Goal: Task Accomplishment & Management: Use online tool/utility

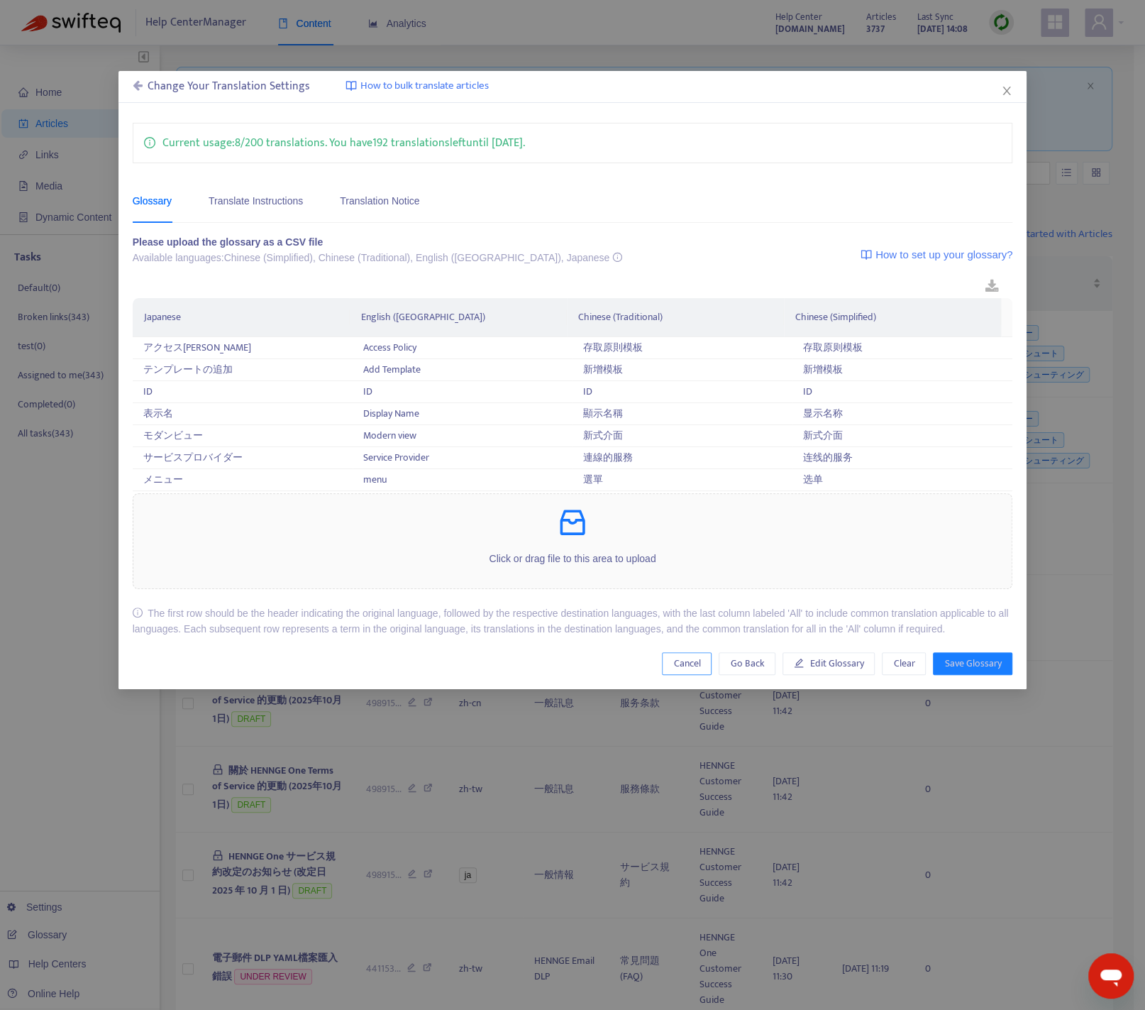
click at [697, 671] on span "Cancel" at bounding box center [686, 664] width 27 height 16
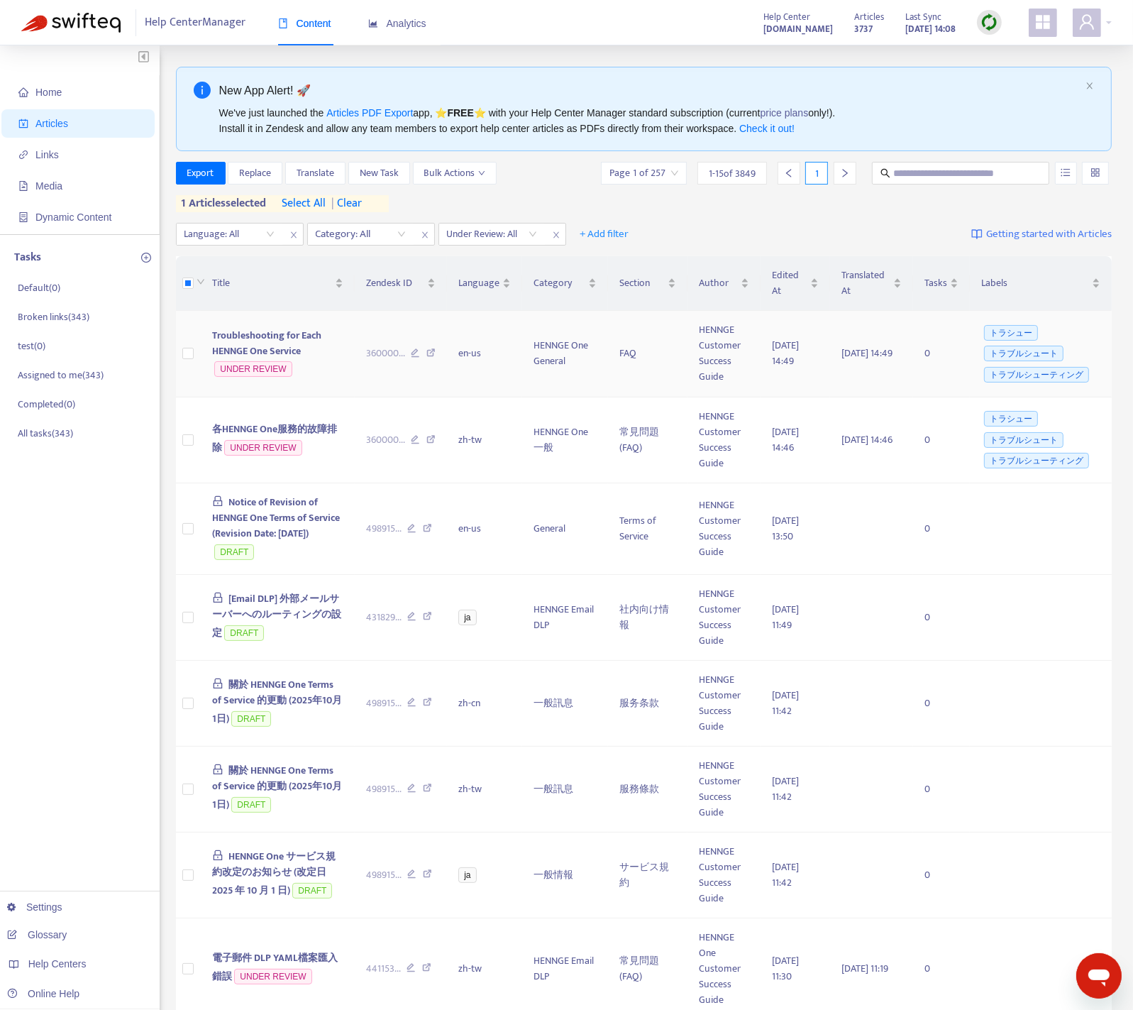
click at [290, 334] on span "Troubleshooting for Each HENNGE One Service" at bounding box center [266, 343] width 109 height 32
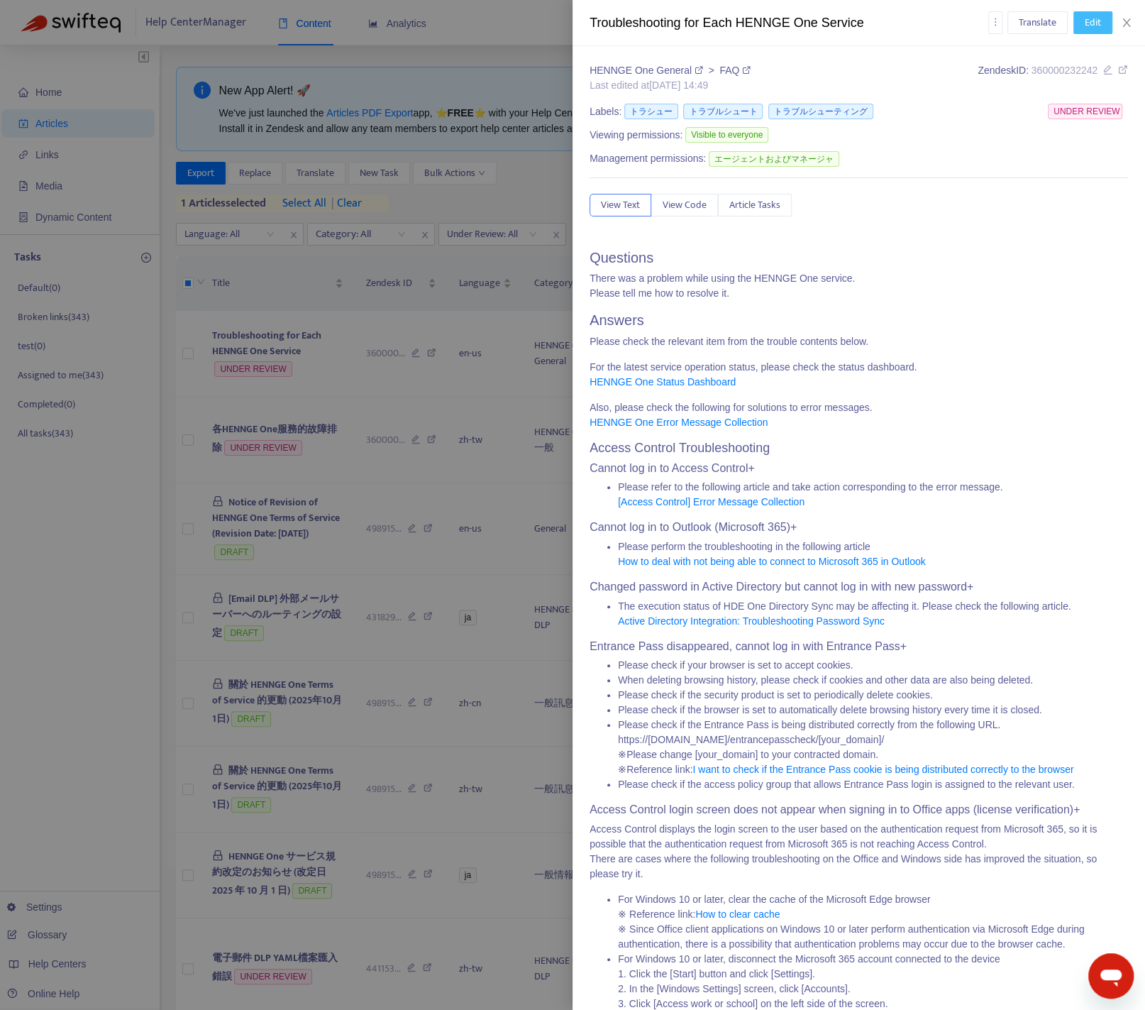
click at [1092, 25] on span "Edit" at bounding box center [1093, 23] width 16 height 16
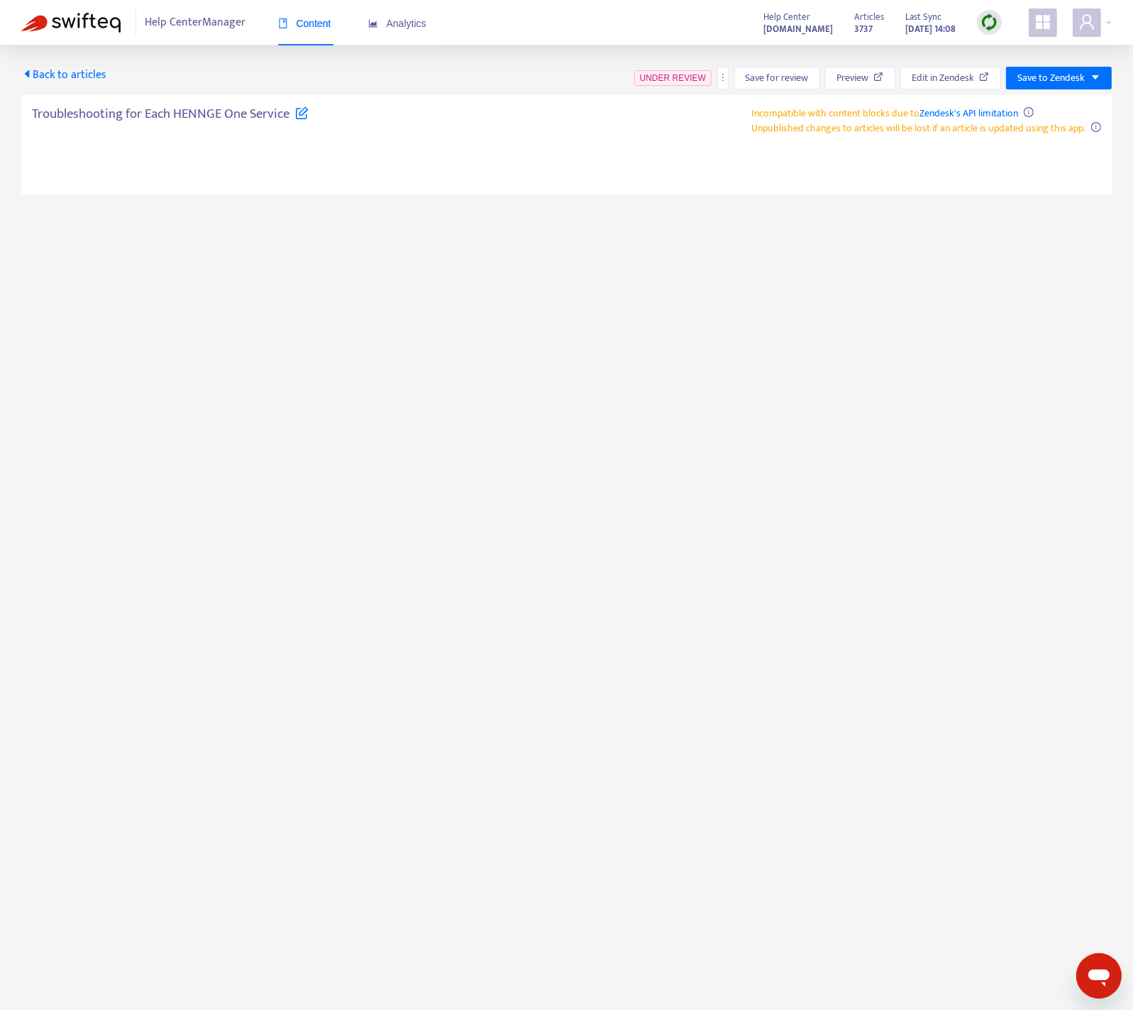
type textarea "**********"
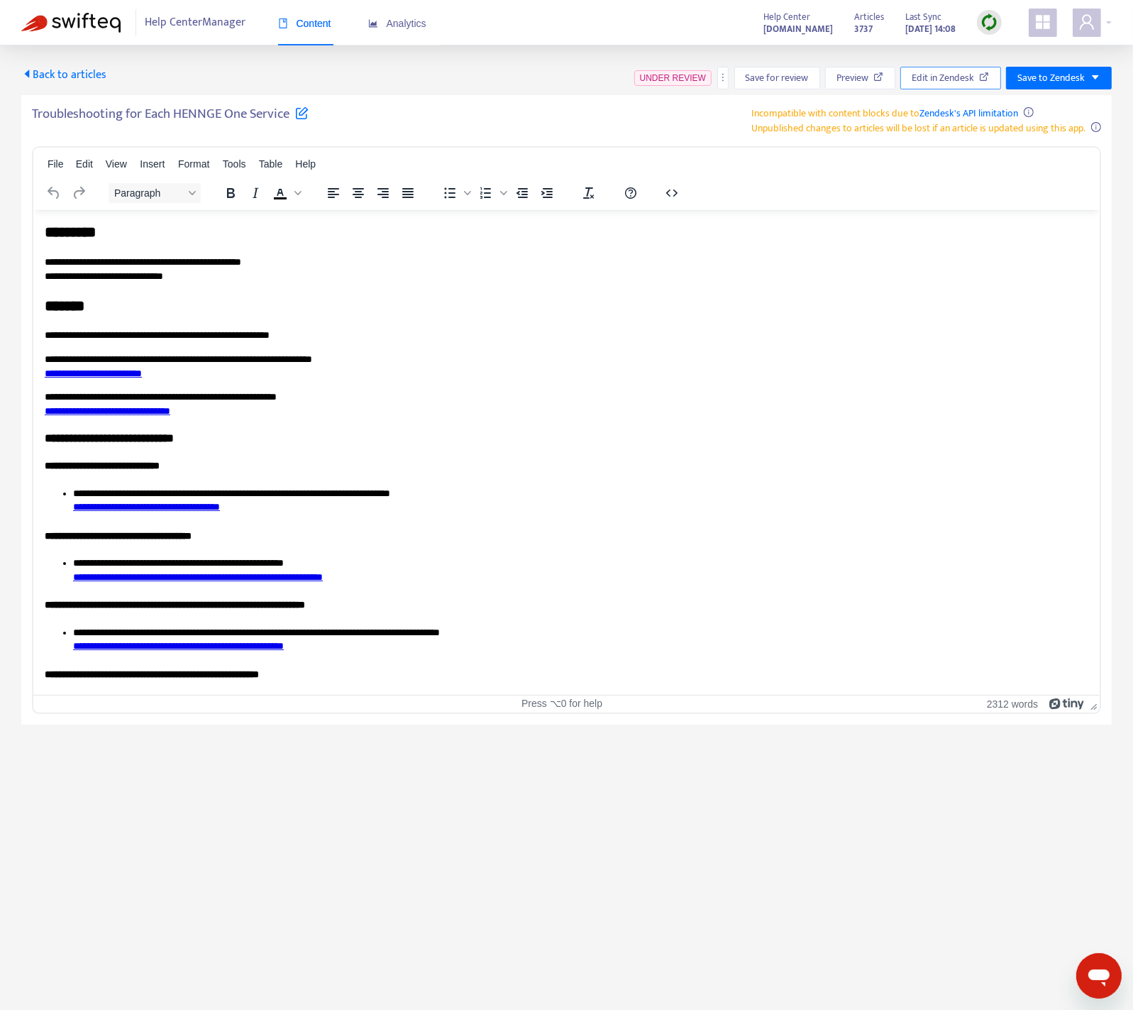
click at [969, 79] on span "Edit in Zendesk" at bounding box center [943, 78] width 62 height 16
drag, startPoint x: 471, startPoint y: 317, endPoint x: 494, endPoint y: 295, distance: 31.6
click at [676, 195] on icon "button" at bounding box center [672, 193] width 17 height 17
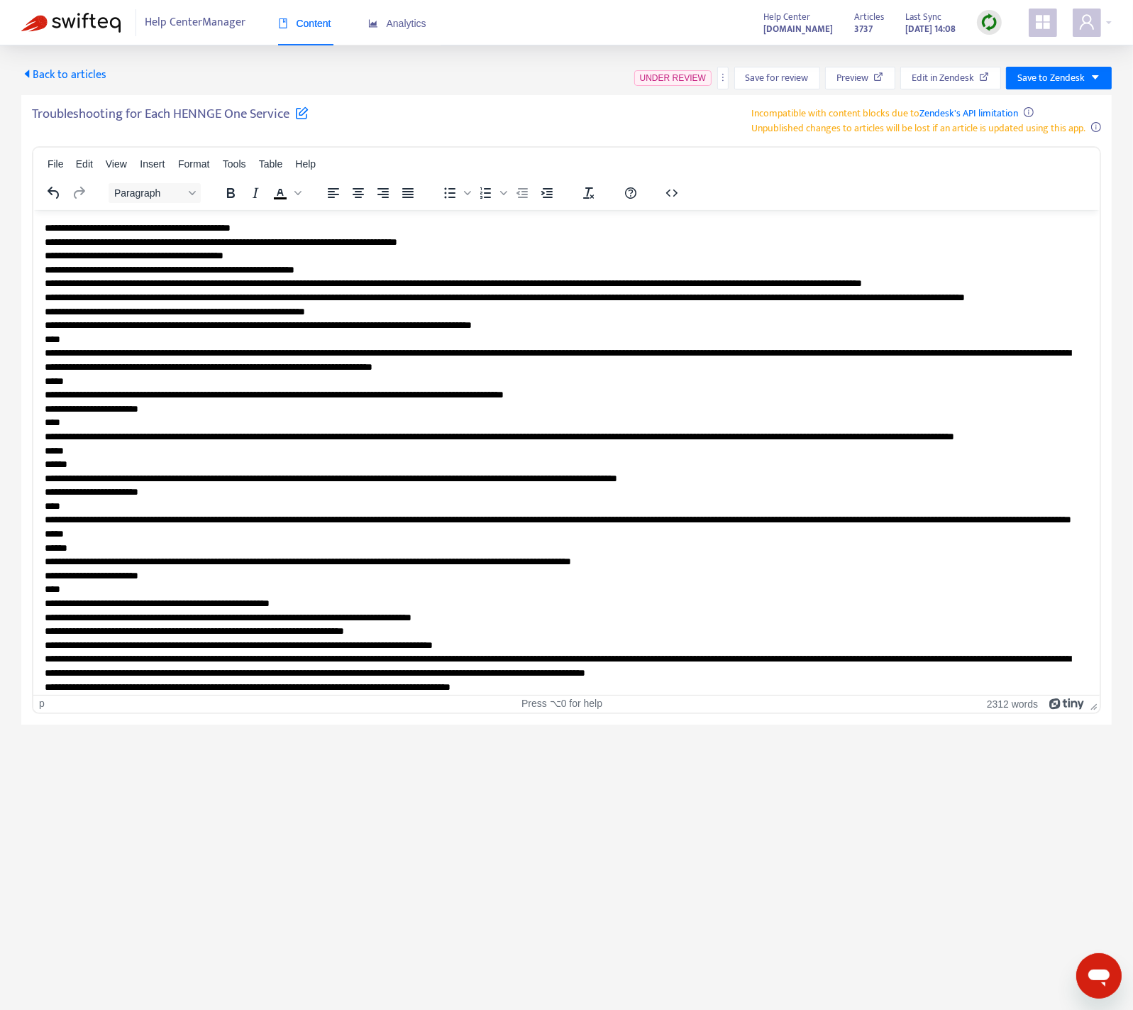
click at [953, 83] on span "Edit in Zendesk" at bounding box center [943, 78] width 62 height 16
click at [75, 706] on div "p" at bounding box center [213, 704] width 348 height 12
click at [50, 79] on span "Back to articles" at bounding box center [63, 74] width 85 height 19
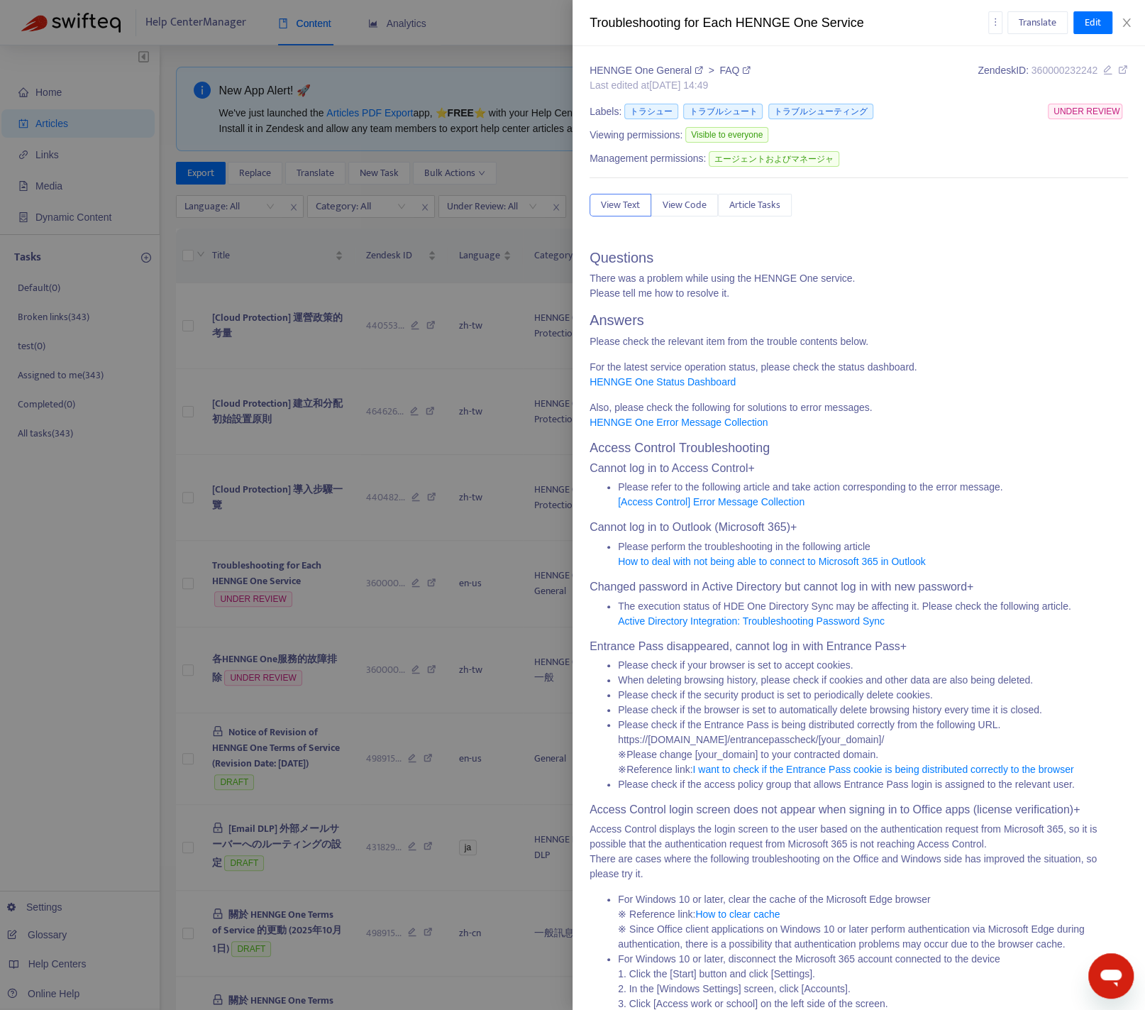
click at [325, 387] on div at bounding box center [572, 505] width 1145 height 1010
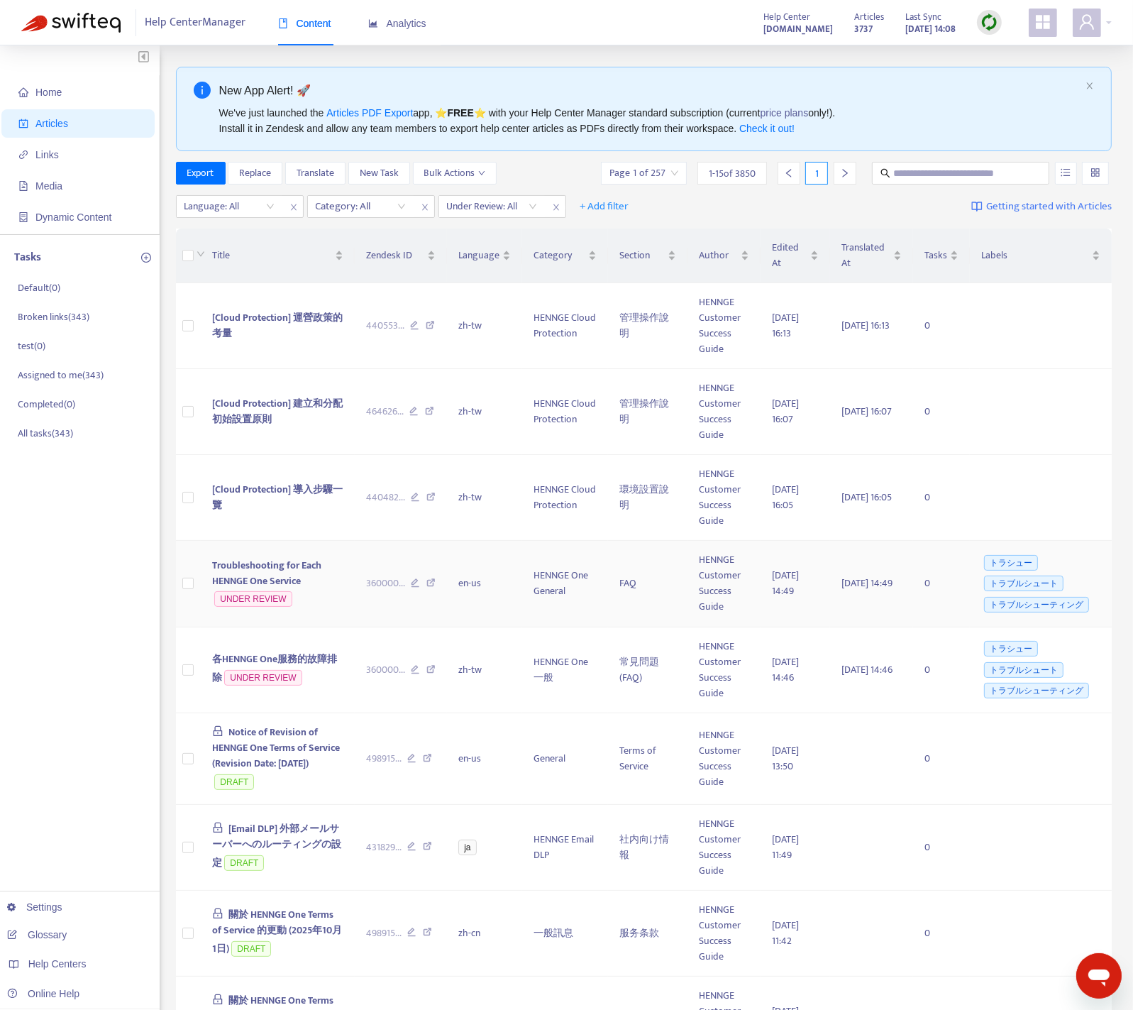
click at [282, 580] on span "Troubleshooting for Each HENNGE One Service" at bounding box center [266, 573] width 109 height 32
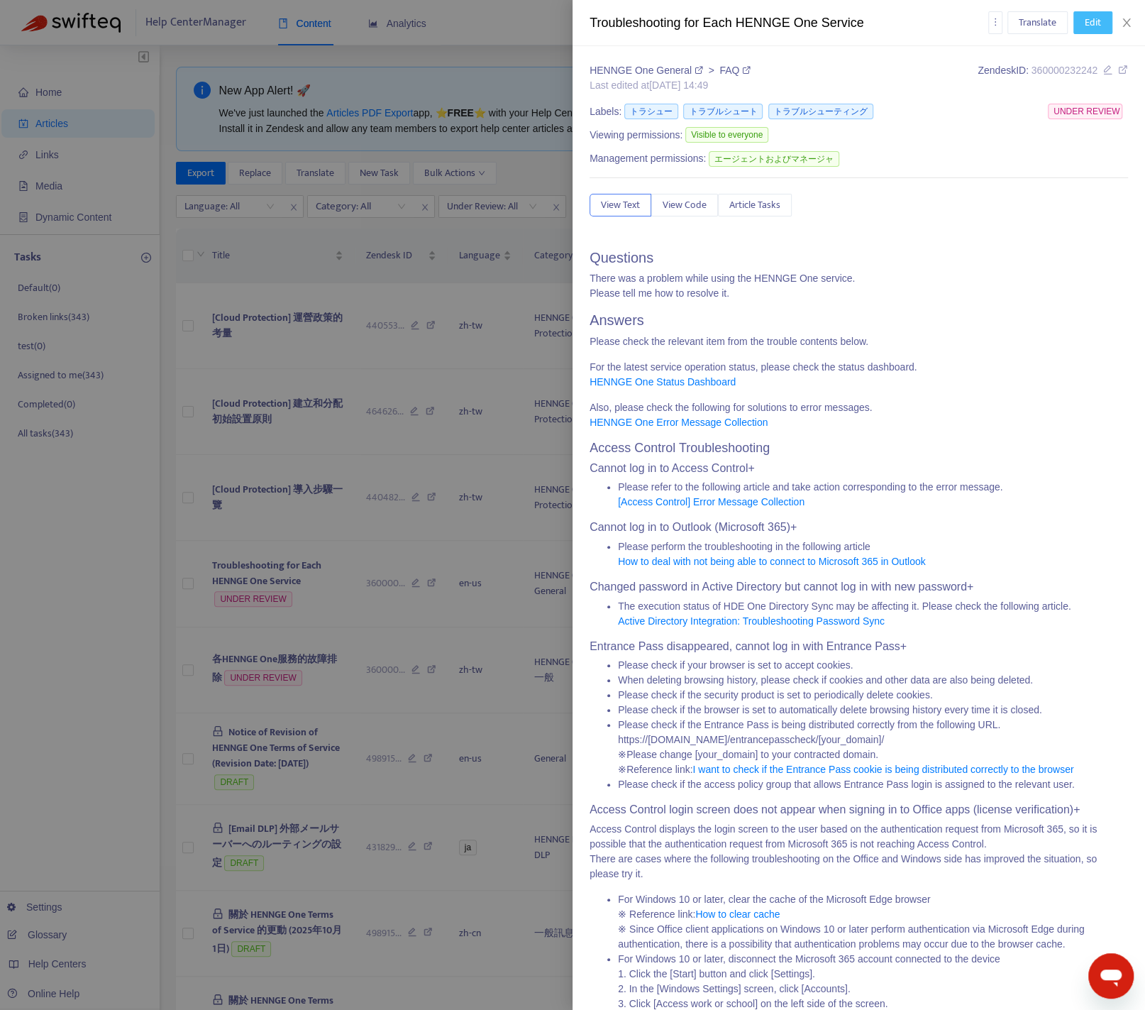
click at [1086, 20] on span "Edit" at bounding box center [1093, 23] width 16 height 16
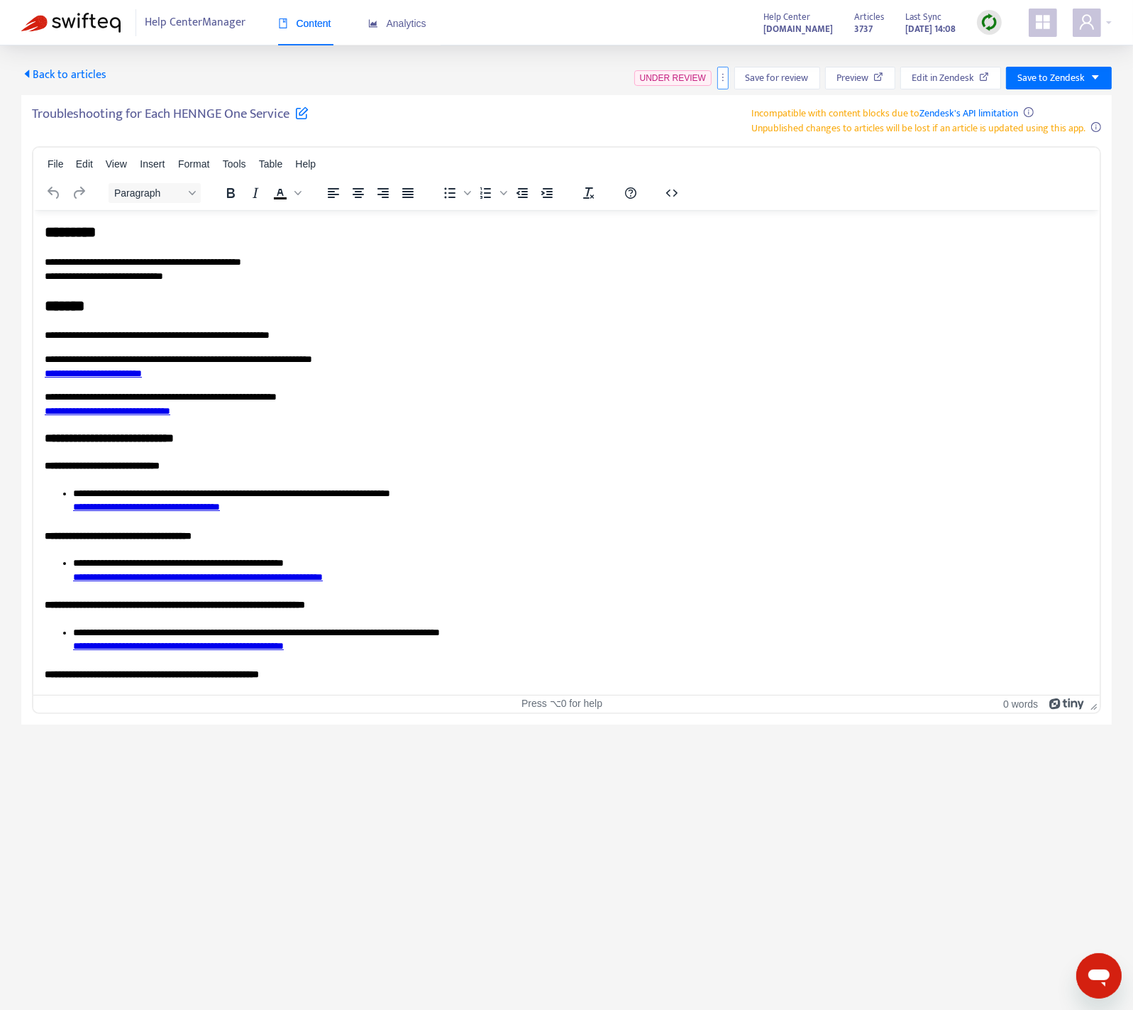
click at [722, 79] on icon "more" at bounding box center [723, 77] width 10 height 10
click at [742, 109] on div "Troubleshooting for Each HENNGE One Service Incompatible with content blocks du…" at bounding box center [566, 121] width 1069 height 30
click at [727, 73] on icon "more" at bounding box center [723, 77] width 10 height 10
click at [752, 101] on span "Rollback from Zendesk" at bounding box center [778, 106] width 94 height 16
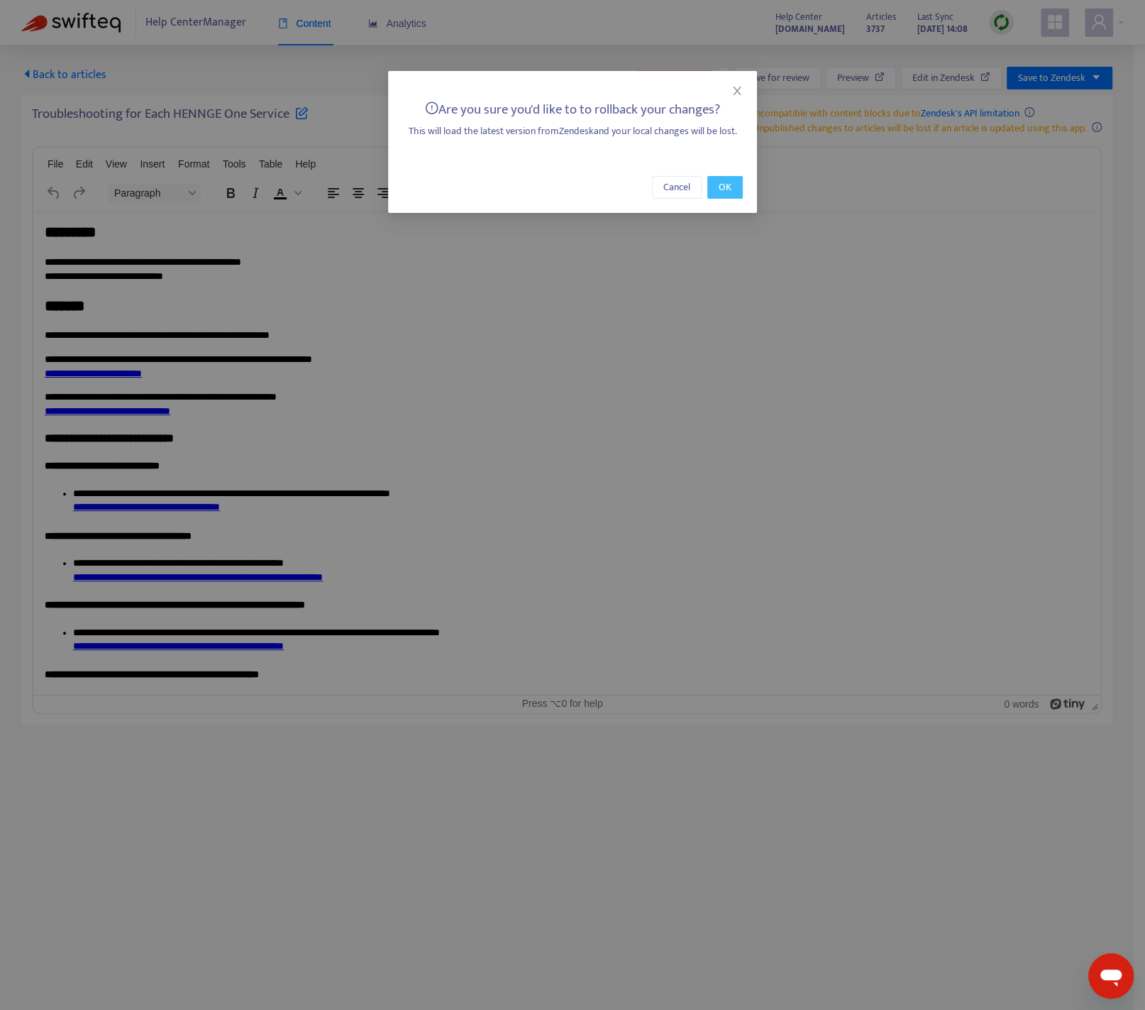
click at [721, 189] on span "OK" at bounding box center [725, 188] width 13 height 16
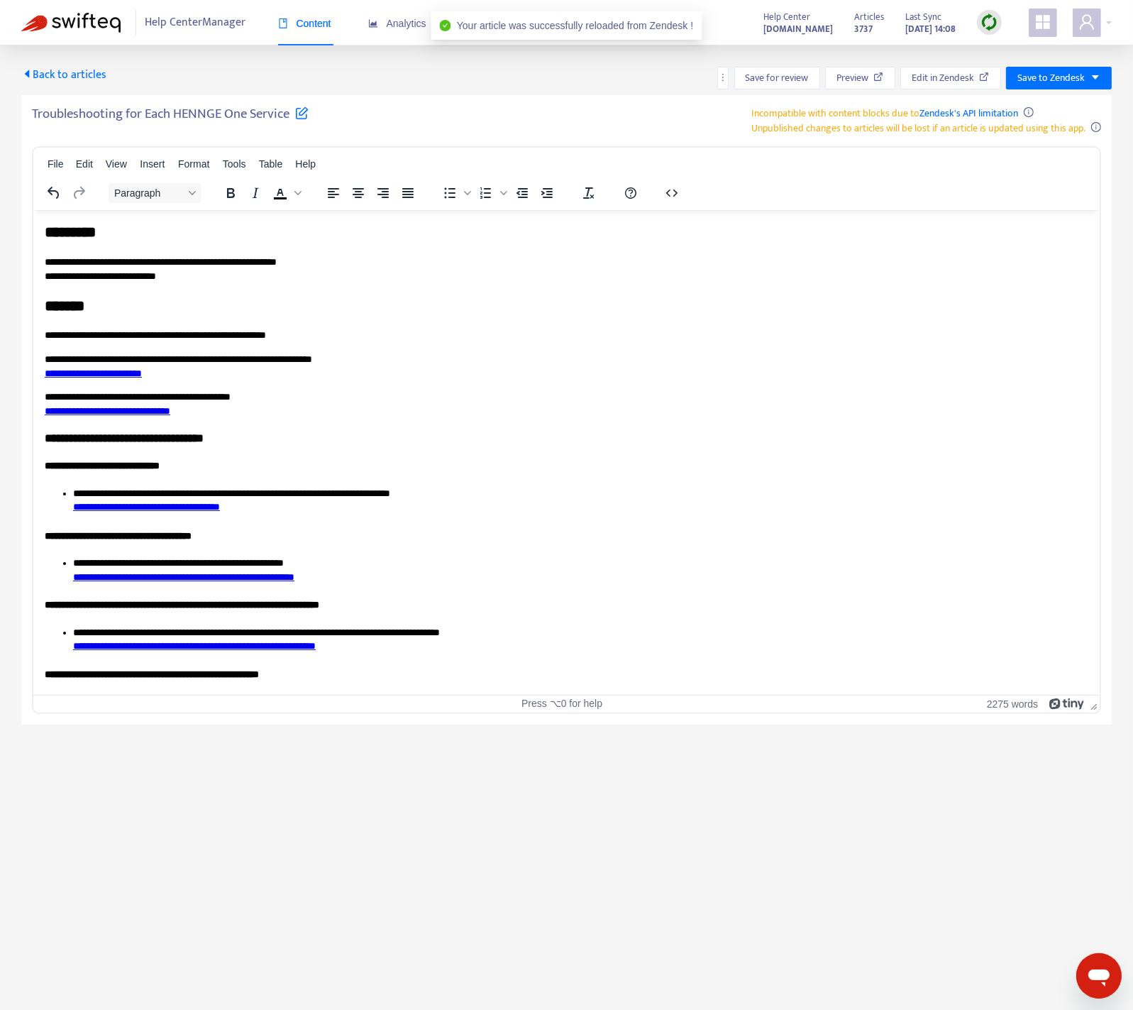
click at [57, 73] on span "Back to articles" at bounding box center [63, 74] width 85 height 19
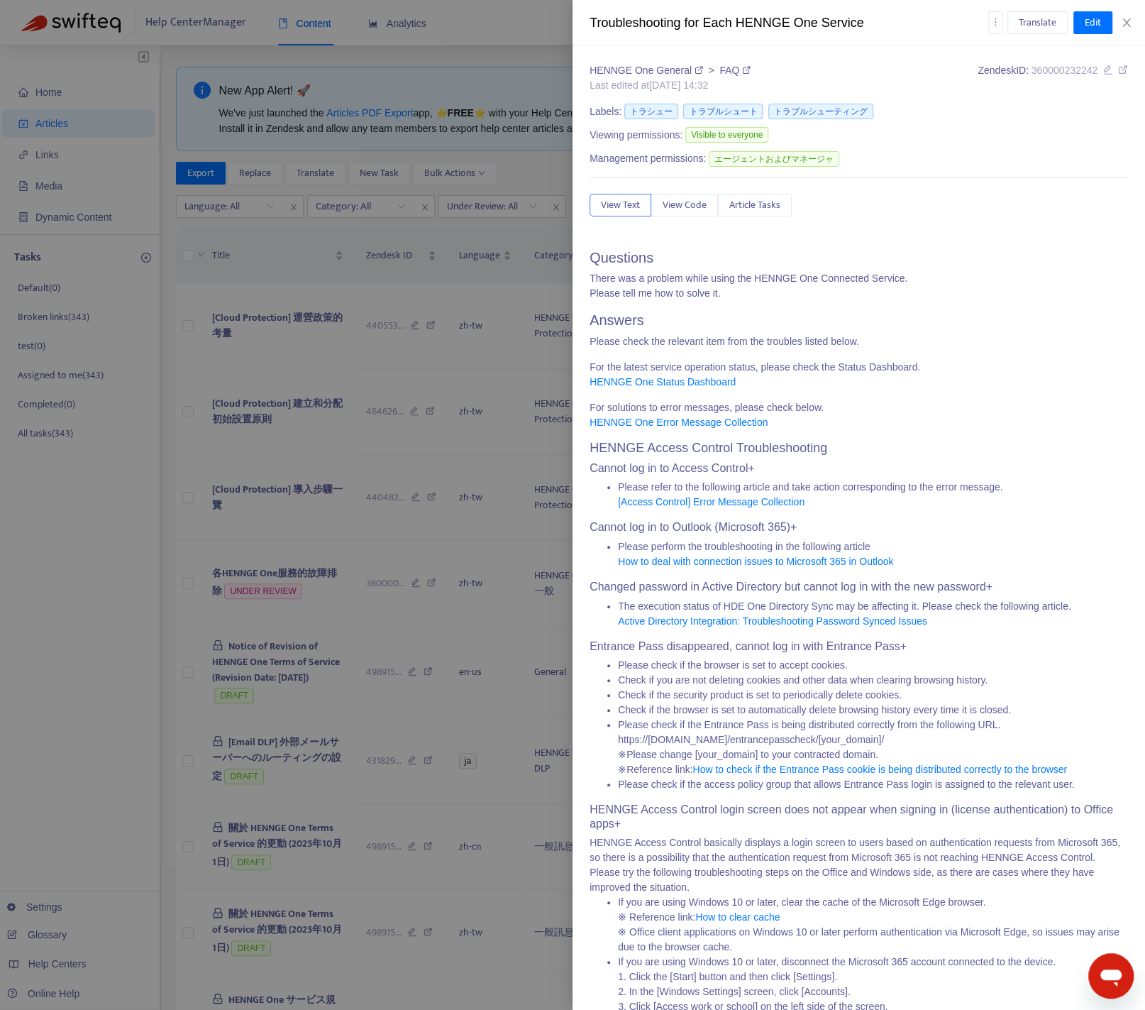
click at [327, 510] on div at bounding box center [572, 505] width 1145 height 1010
